Goal: Task Accomplishment & Management: Manage account settings

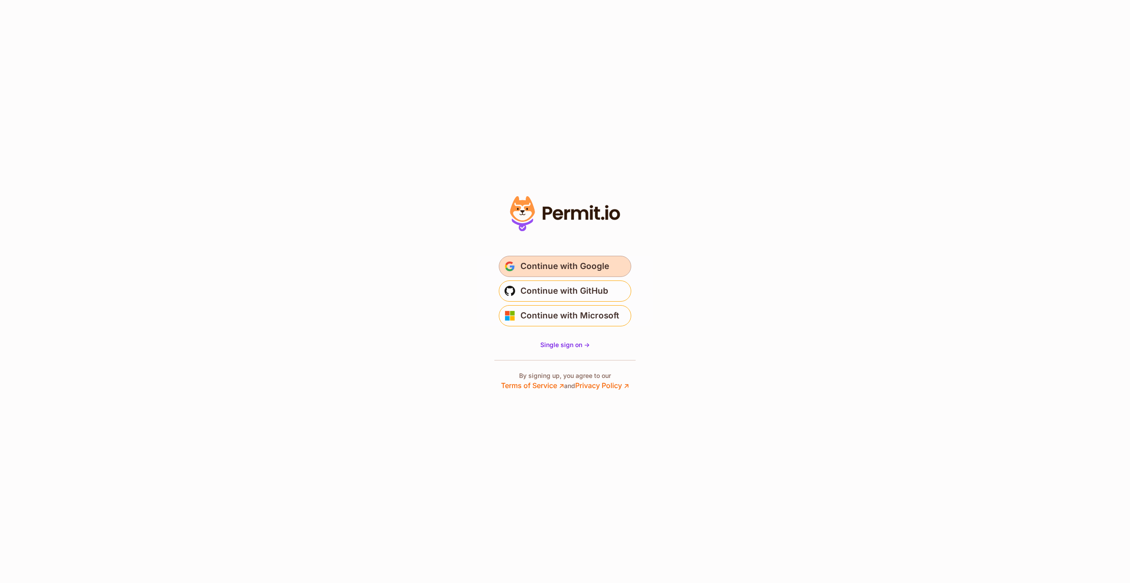
click at [545, 267] on span "Continue with Google" at bounding box center [564, 266] width 89 height 14
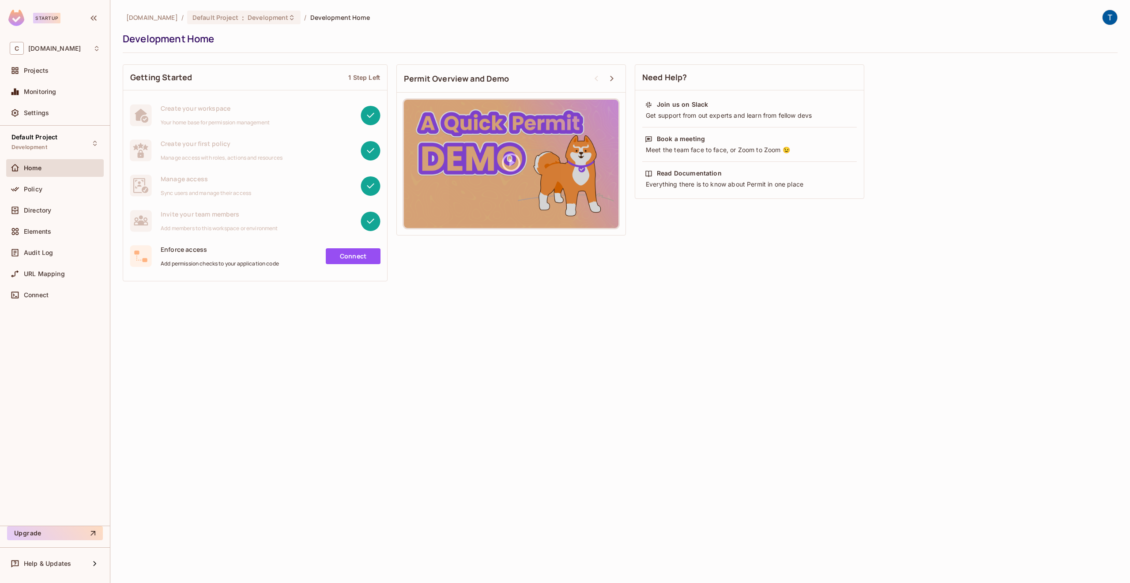
click at [74, 384] on div "Default Project Development Home Policy Directory Elements Audit Log URL Mappin…" at bounding box center [55, 326] width 110 height 400
click at [60, 64] on div "Projects" at bounding box center [55, 71] width 98 height 18
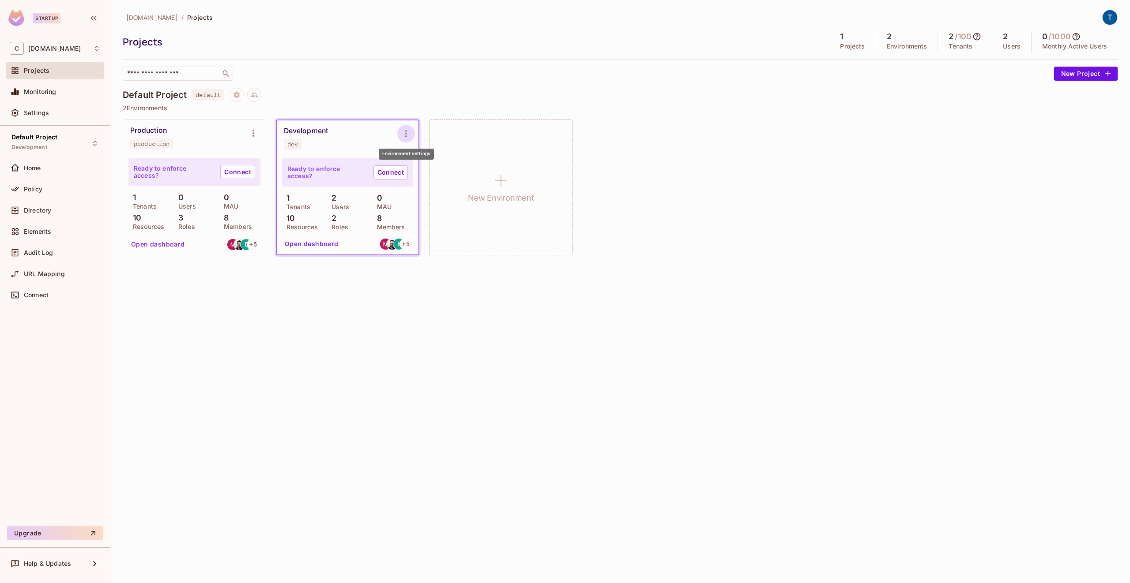
click at [406, 133] on icon "Environment settings" at bounding box center [406, 133] width 2 height 7
click at [473, 173] on span "Copy API Key" at bounding box center [451, 170] width 46 height 14
